Goal: Task Accomplishment & Management: Complete application form

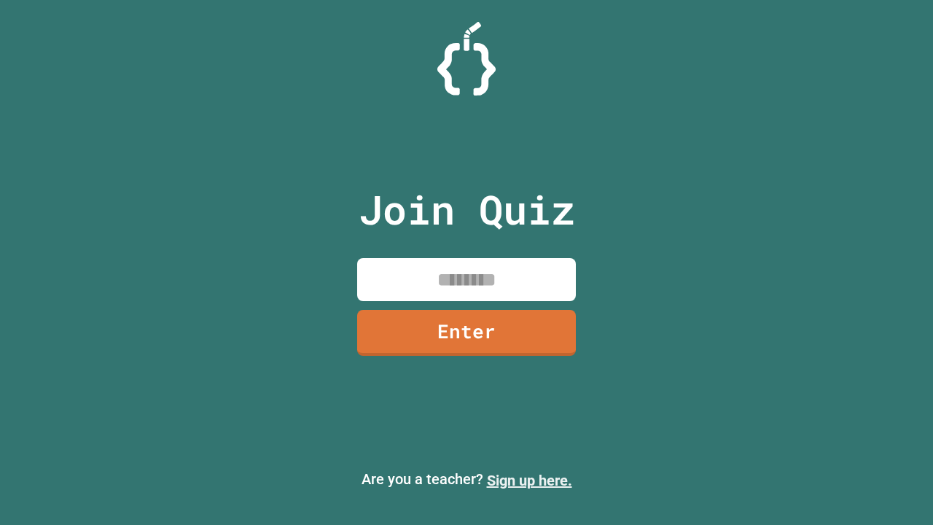
click at [529, 480] on link "Sign up here." at bounding box center [529, 479] width 85 height 17
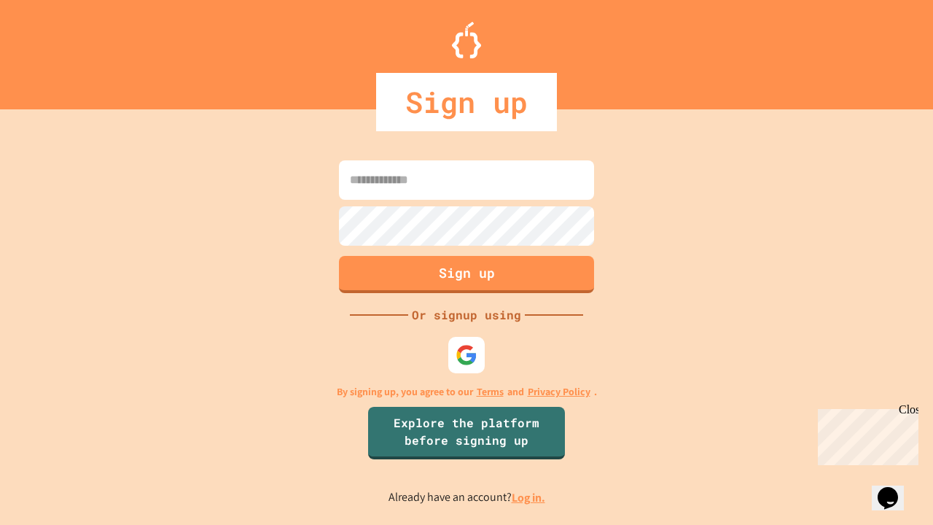
click at [529, 497] on link "Log in." at bounding box center [529, 497] width 34 height 15
